Goal: Transaction & Acquisition: Purchase product/service

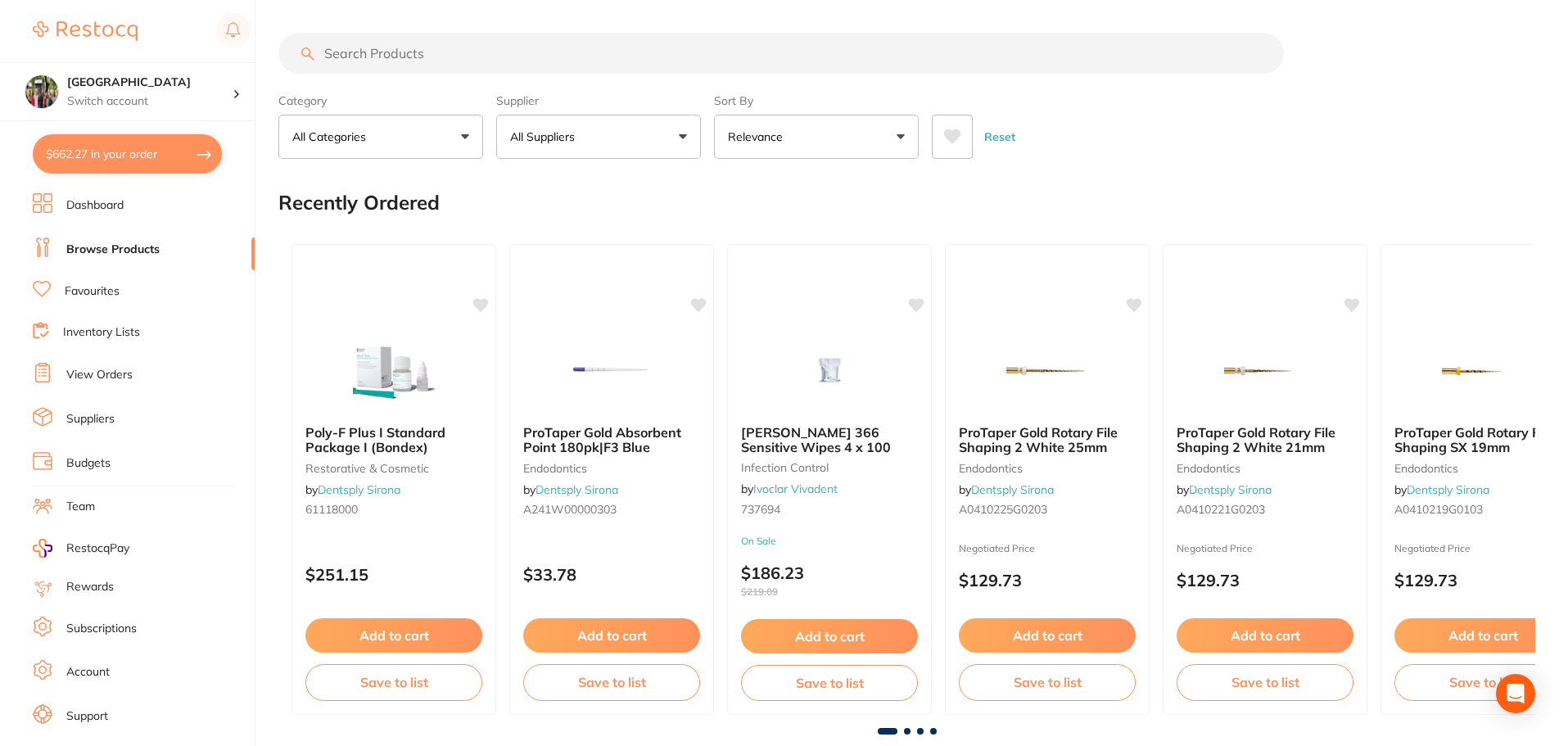
click at [140, 163] on button "$662.27 in your order" at bounding box center [127, 154] width 189 height 39
checkbox input "true"
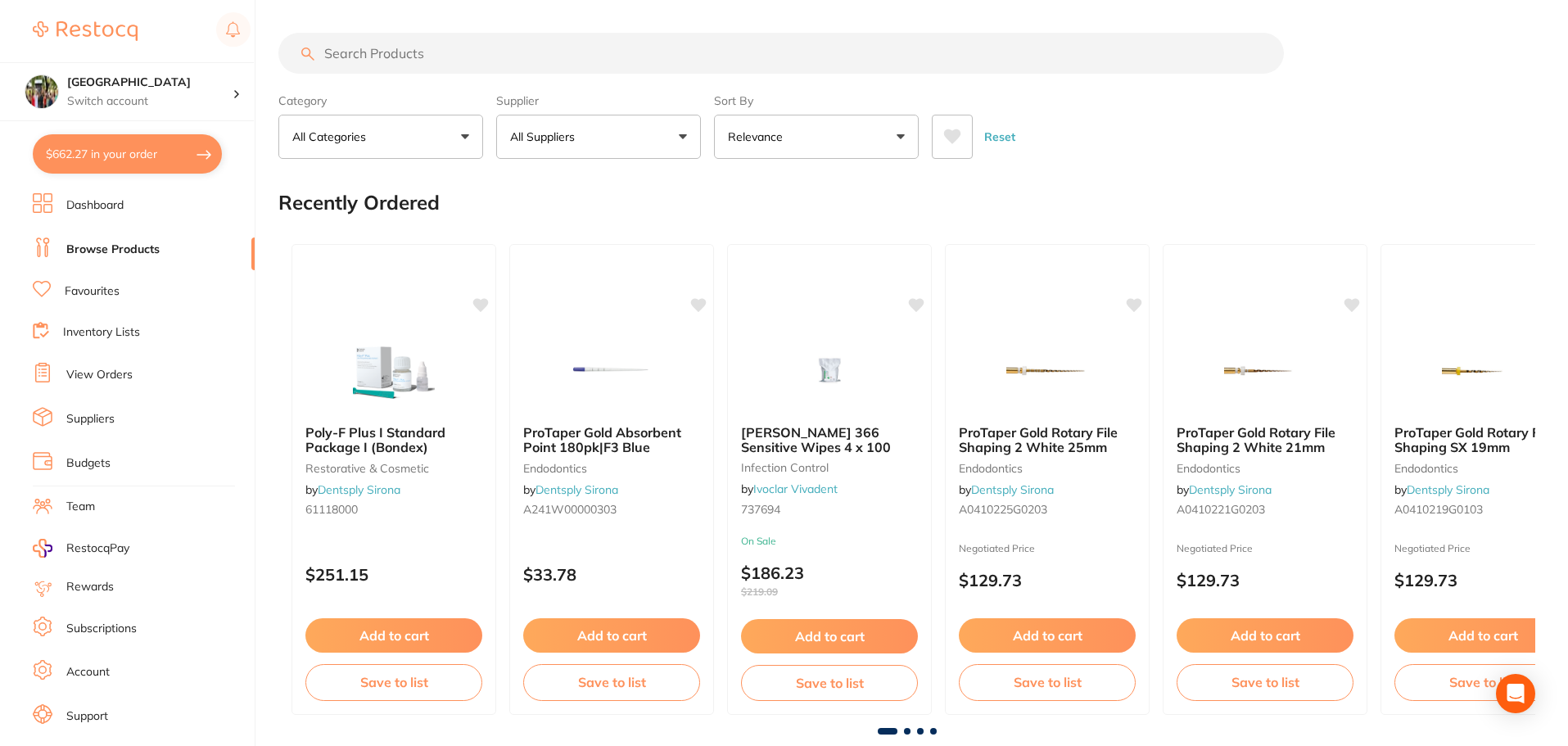
checkbox input "true"
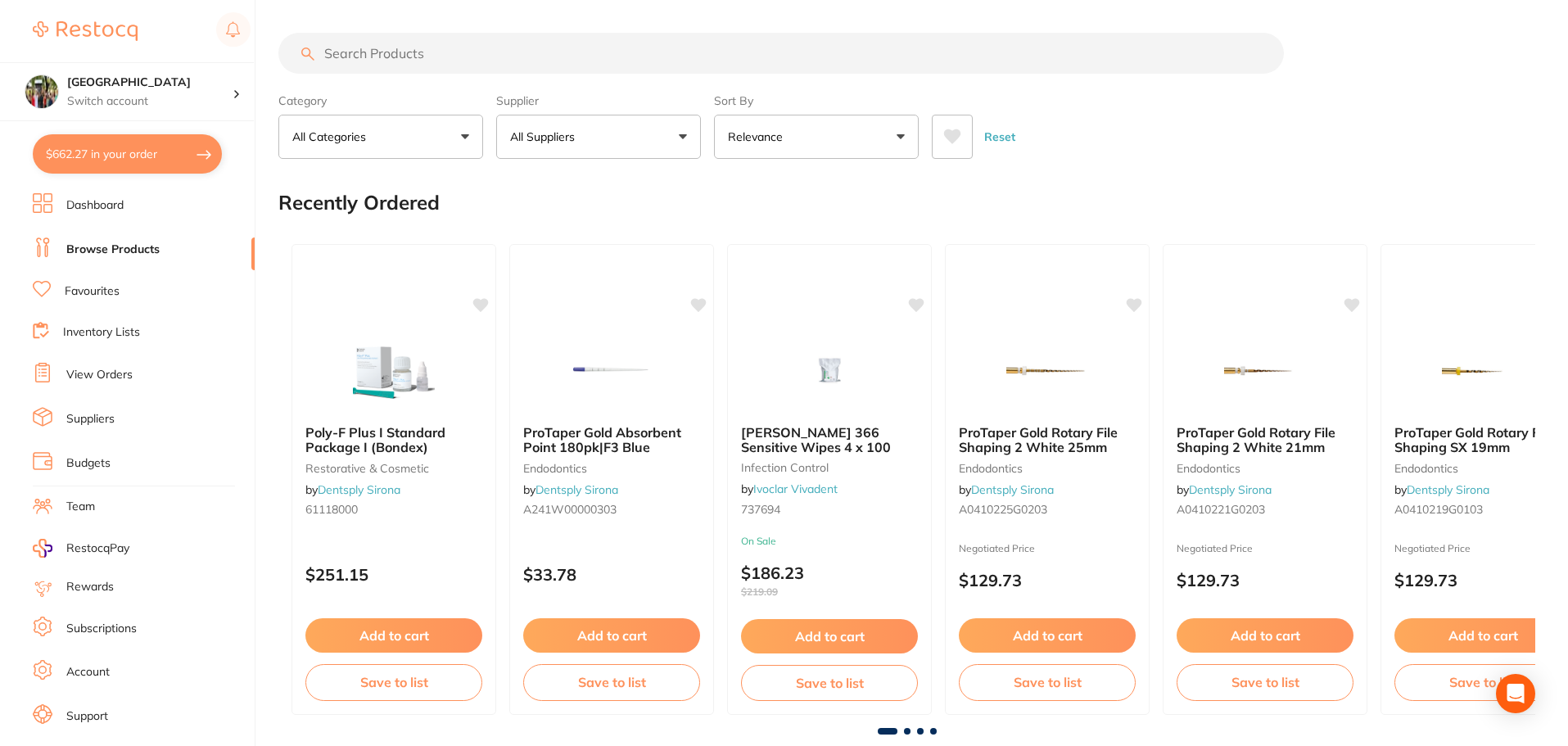
checkbox input "true"
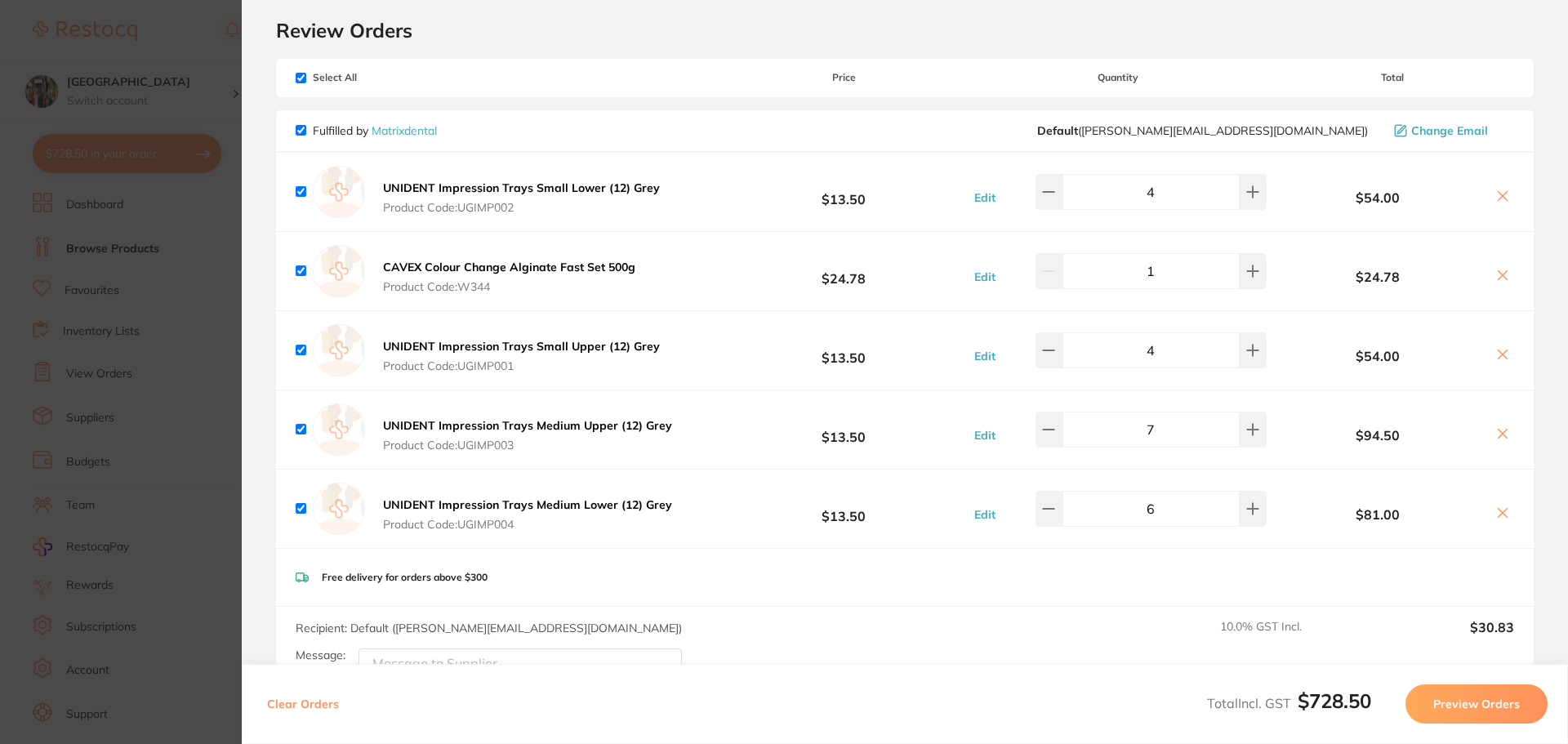
scroll to position [48, 0]
click at [1246, 516] on icon at bounding box center [1252, 510] width 13 height 13
type input "7"
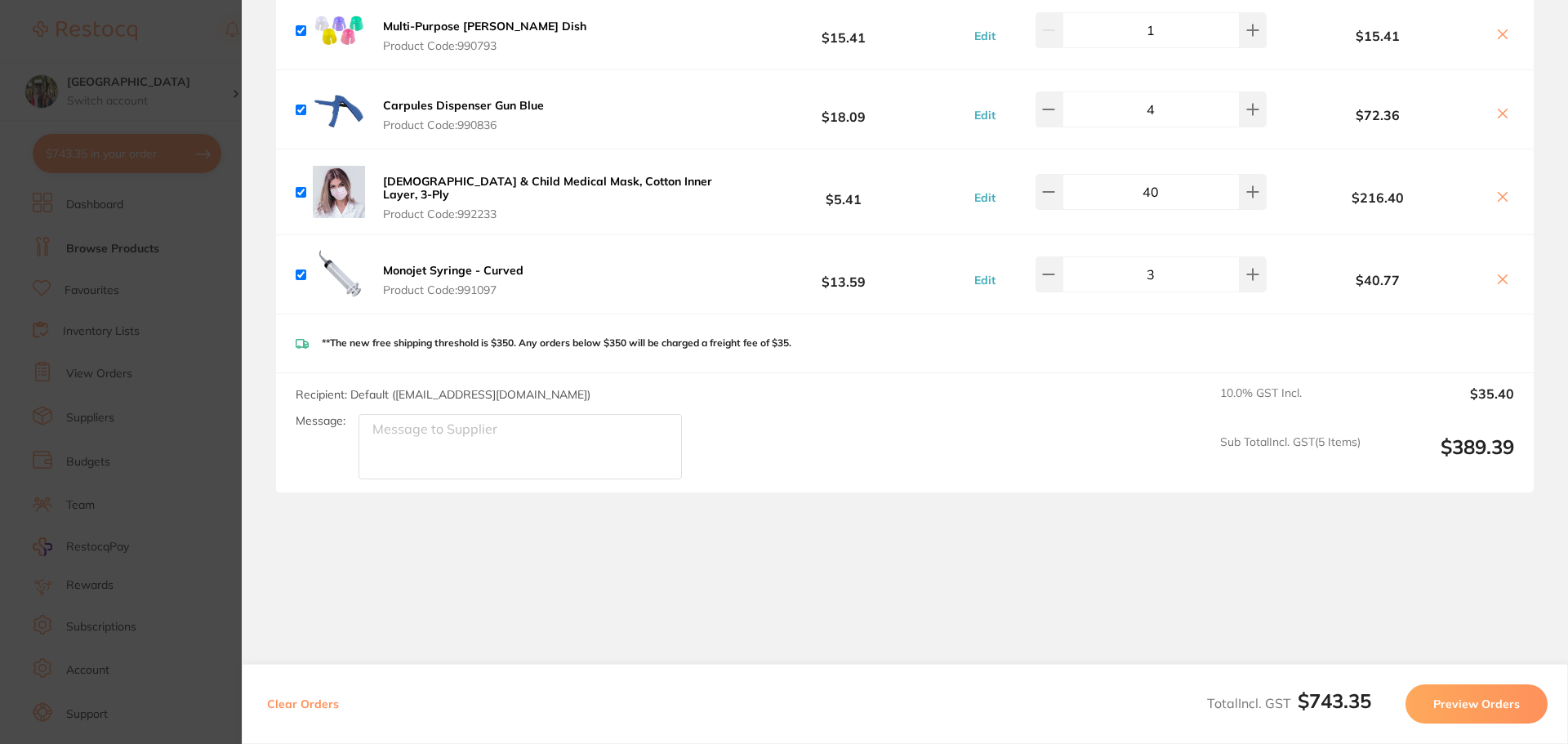
scroll to position [701, 0]
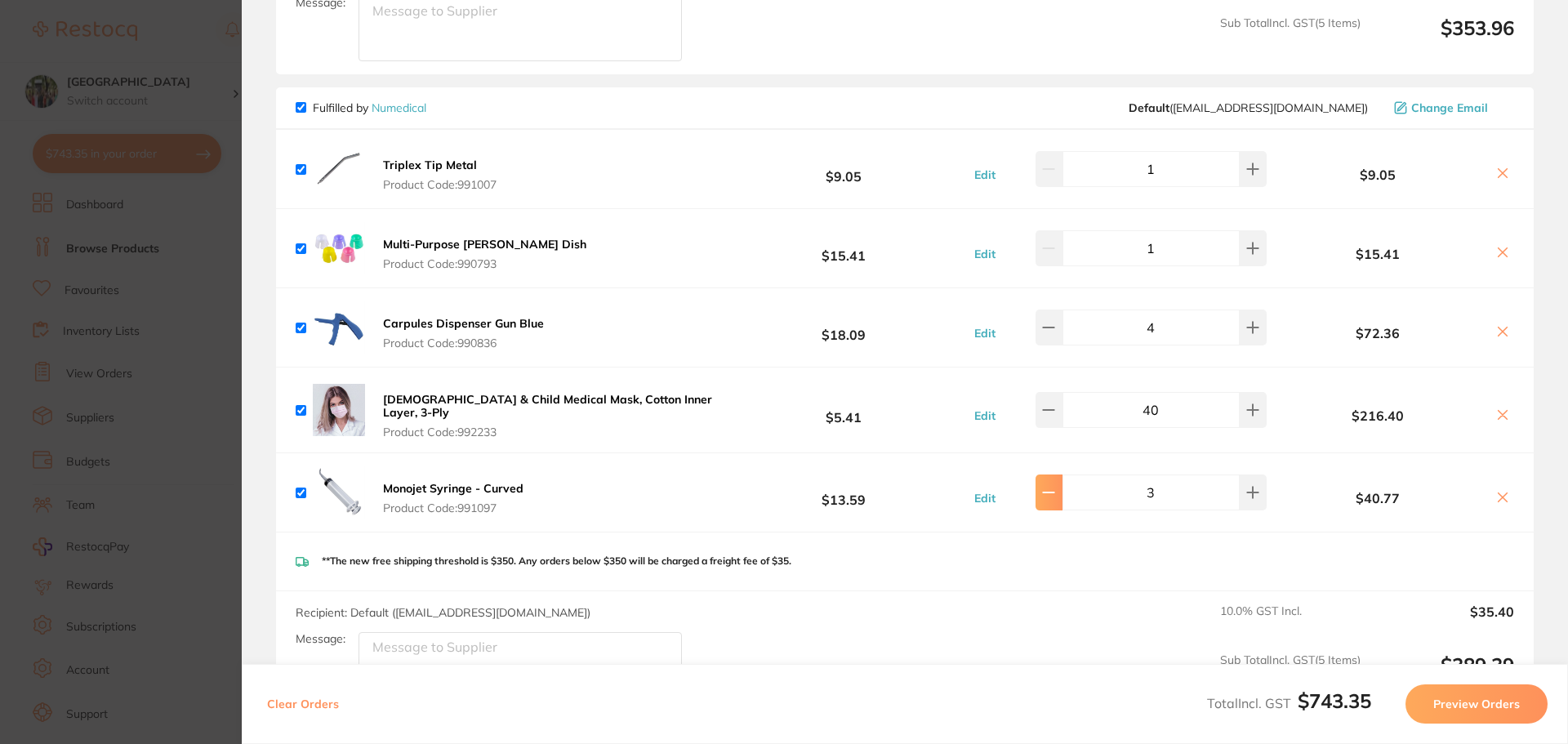
click at [1055, 486] on icon at bounding box center [1049, 492] width 13 height 13
type input "2"
click at [1433, 705] on button "Preview Orders" at bounding box center [1476, 704] width 142 height 39
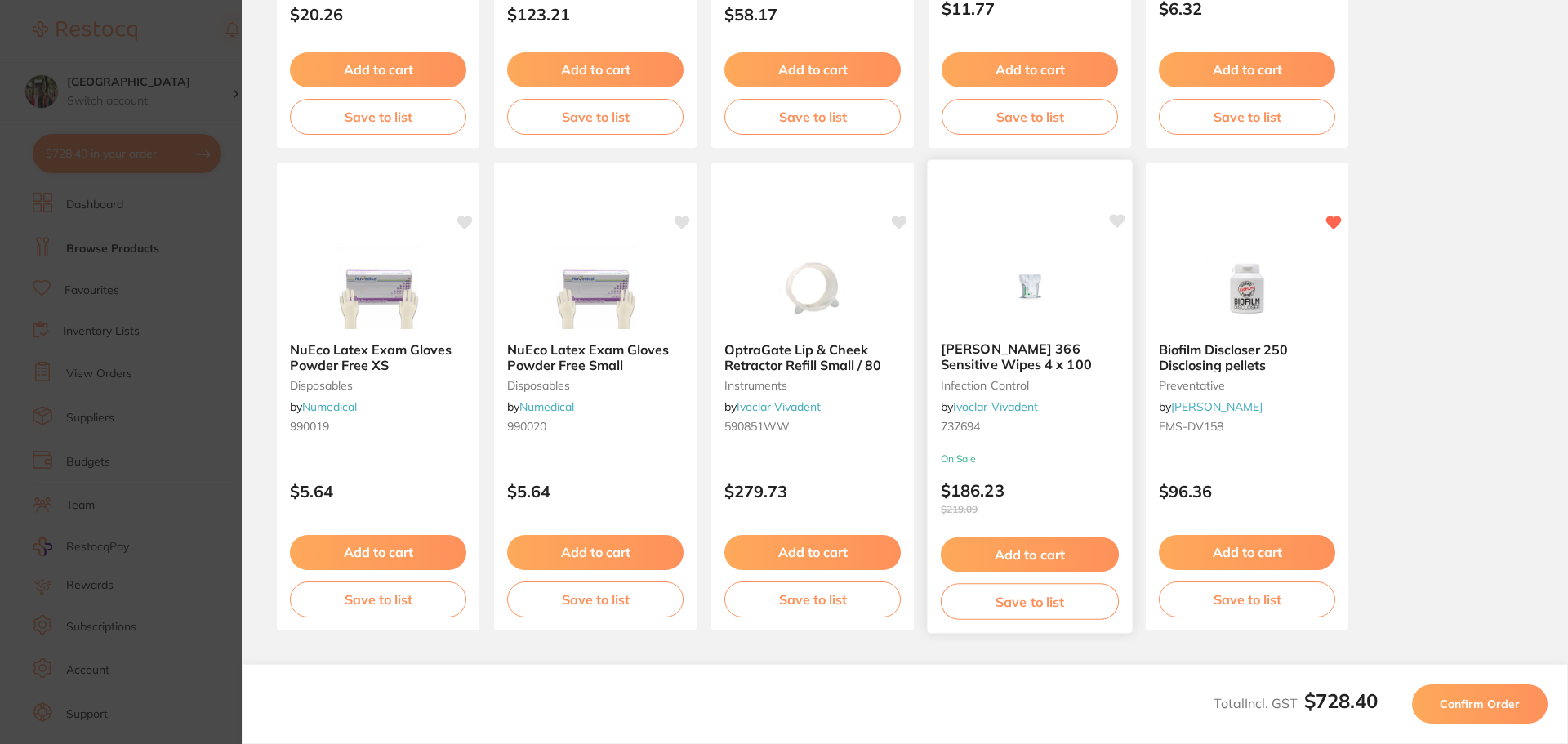
scroll to position [464, 0]
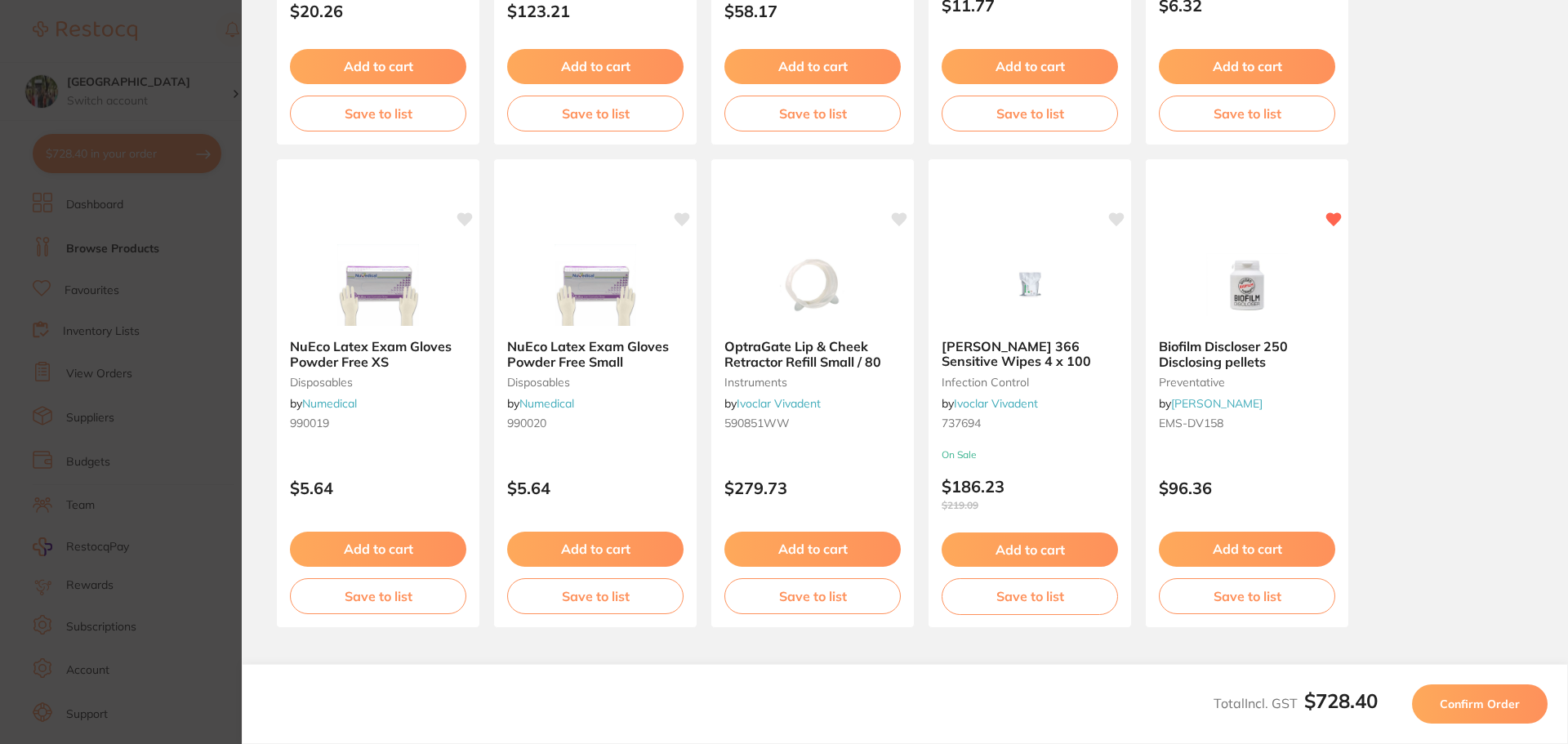
click at [1457, 700] on span "Confirm Order" at bounding box center [1480, 704] width 80 height 15
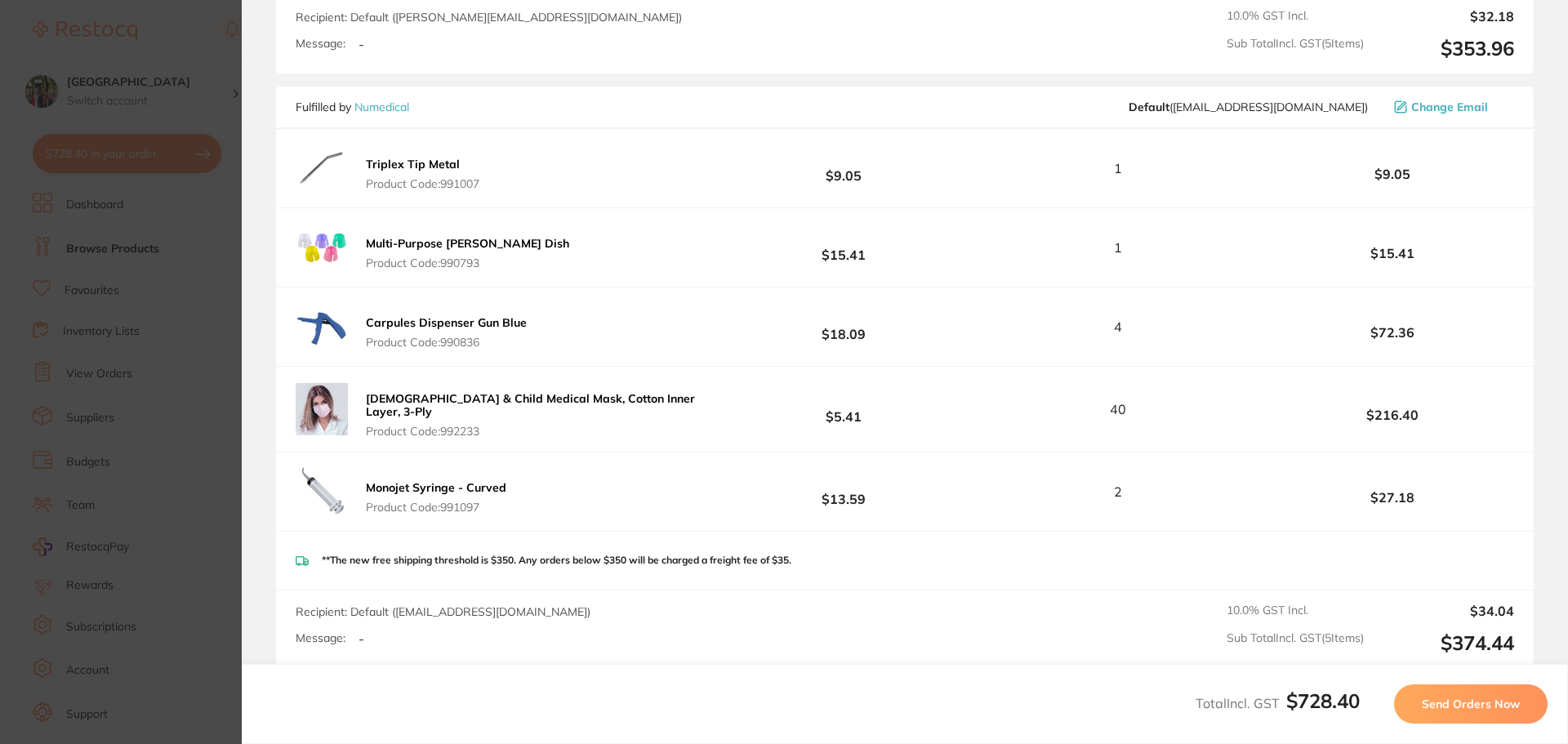
scroll to position [872, 0]
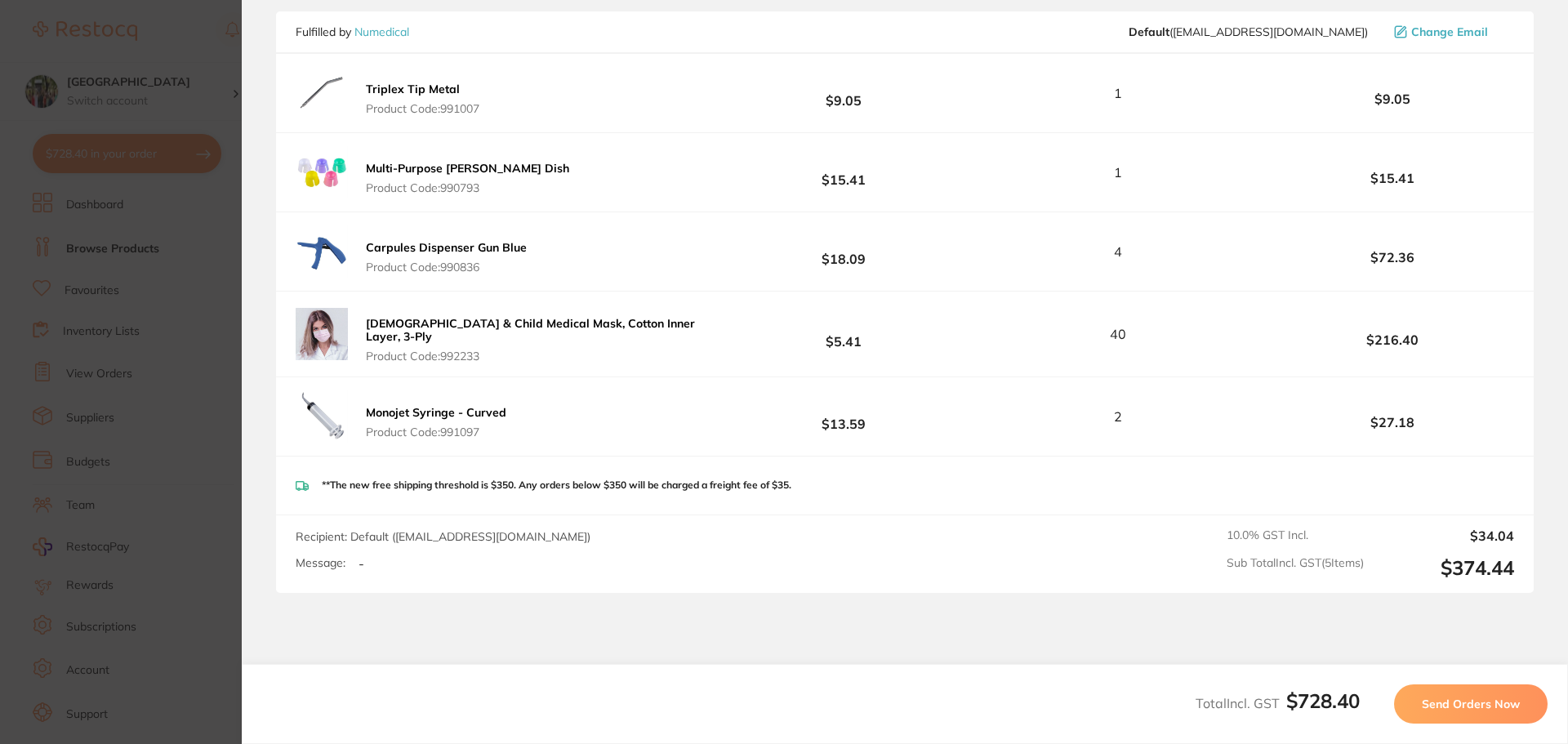
click at [1468, 708] on span "Send Orders Now" at bounding box center [1471, 704] width 98 height 15
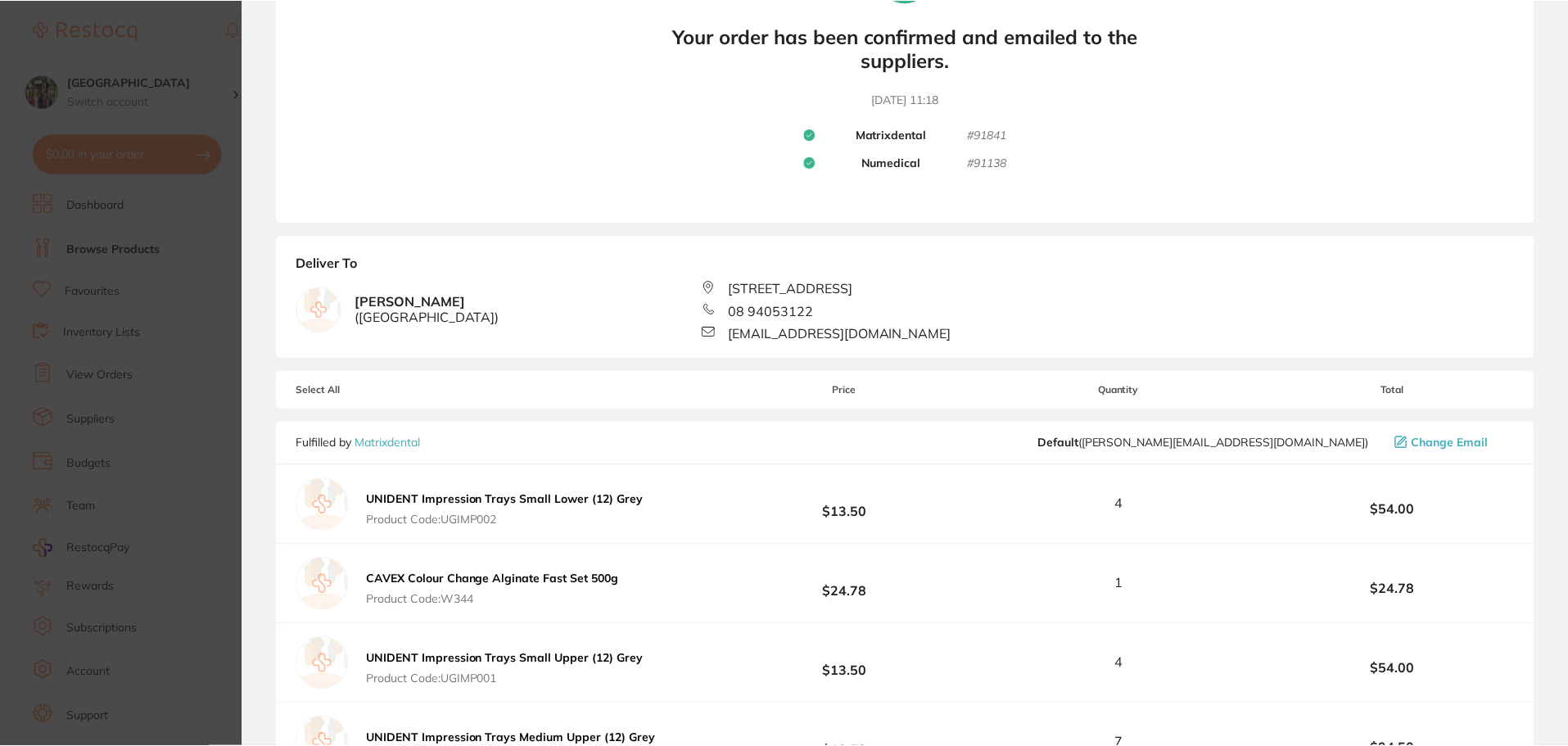
scroll to position [0, 0]
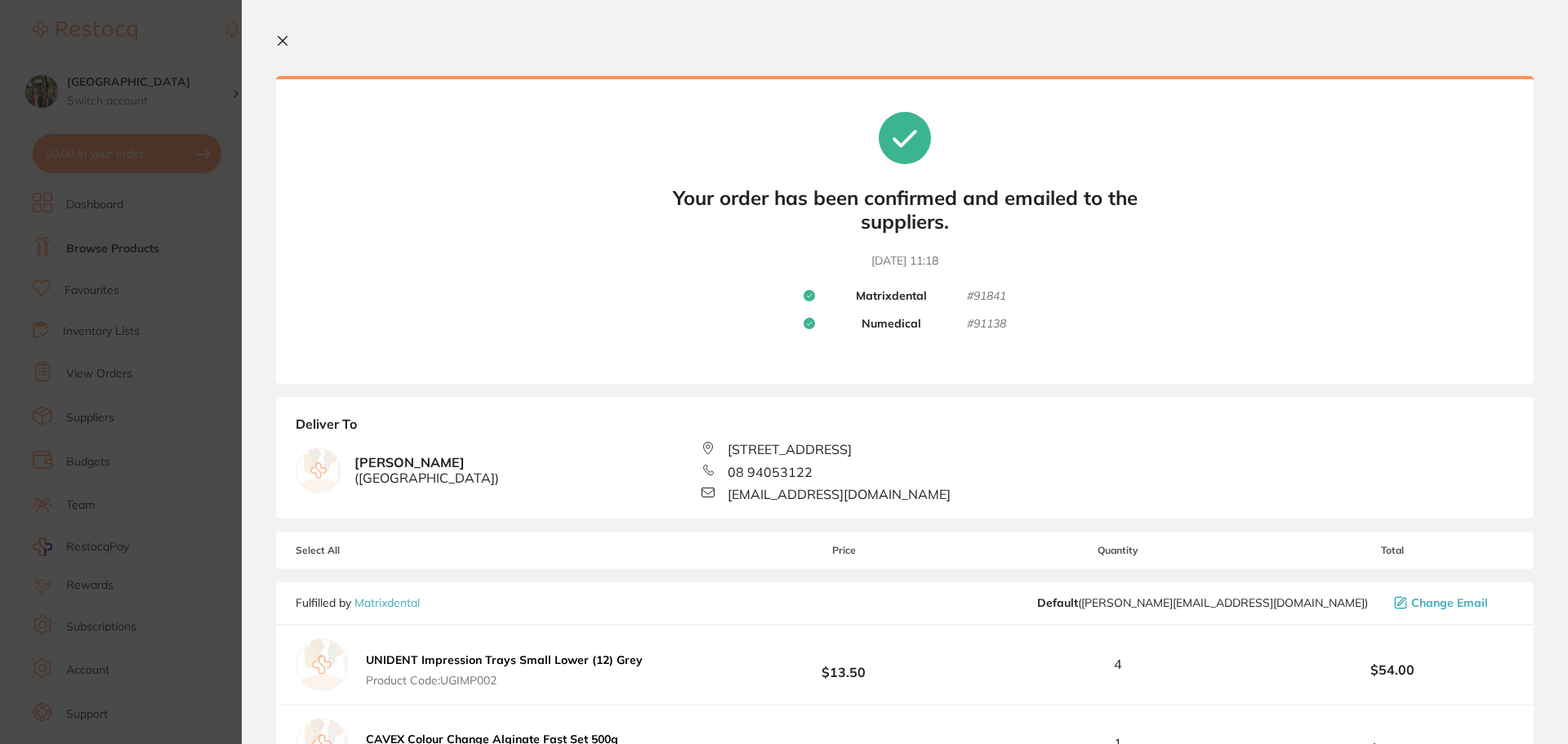
click at [286, 39] on icon at bounding box center [282, 41] width 13 height 13
